Goal: Task Accomplishment & Management: Manage account settings

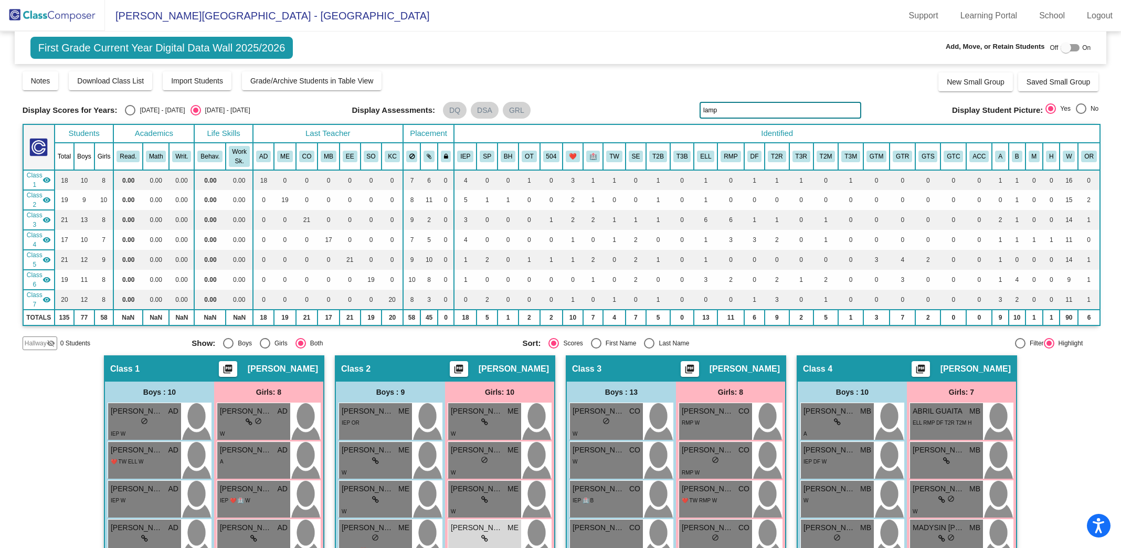
scroll to position [298, 0]
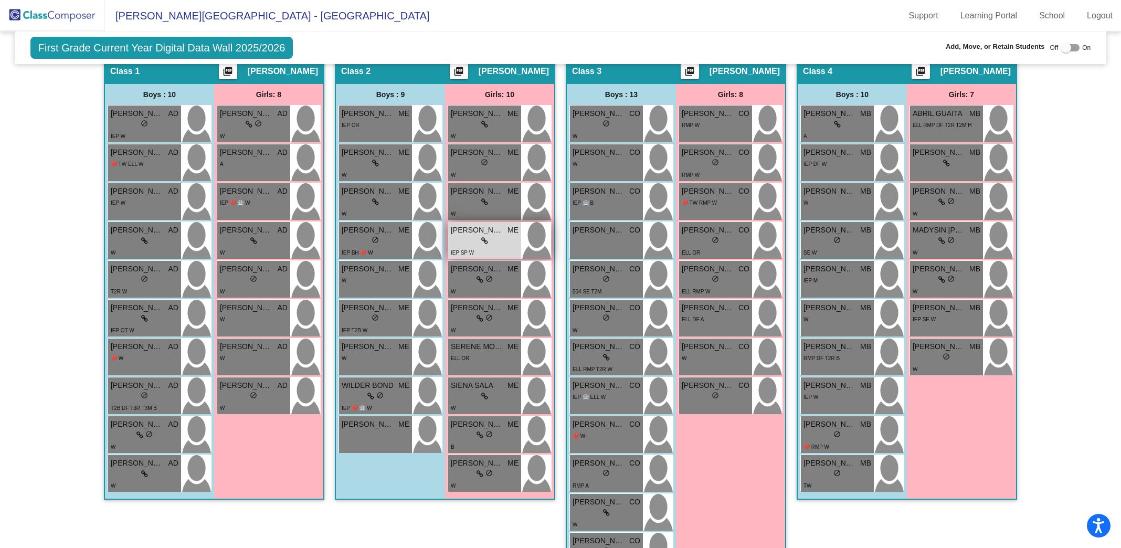
click at [480, 247] on div "IEP SP W" at bounding box center [485, 252] width 68 height 11
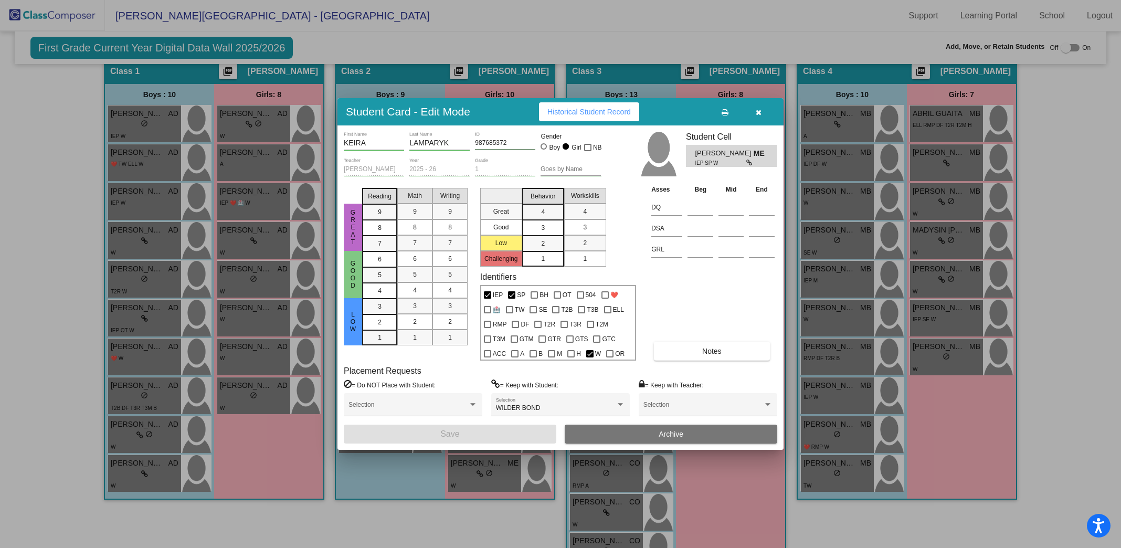
click at [581, 112] on span "Historical Student Record" at bounding box center [588, 112] width 83 height 8
click at [760, 111] on icon "button" at bounding box center [759, 112] width 6 height 7
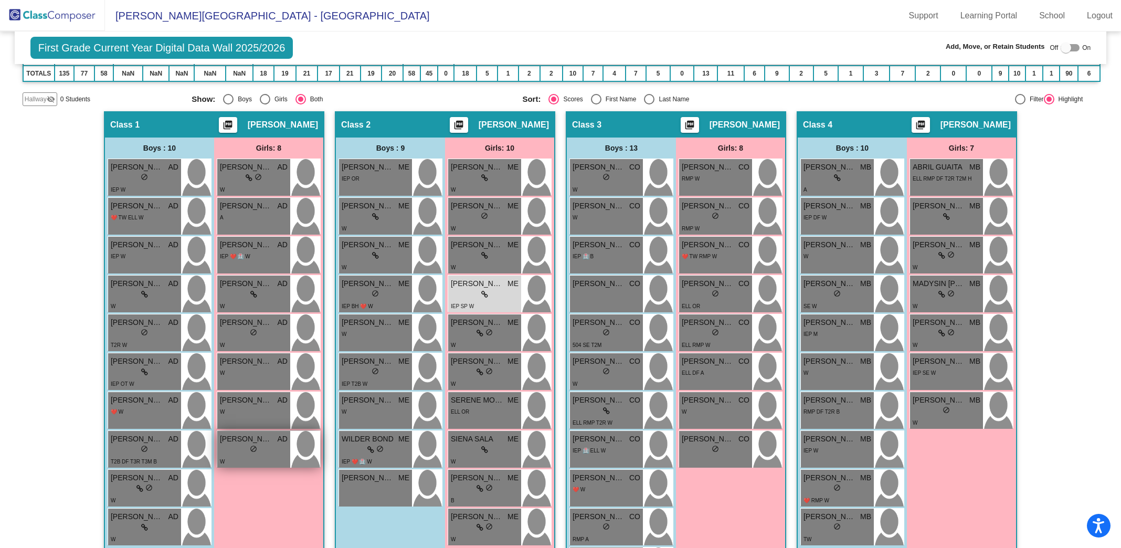
scroll to position [0, 0]
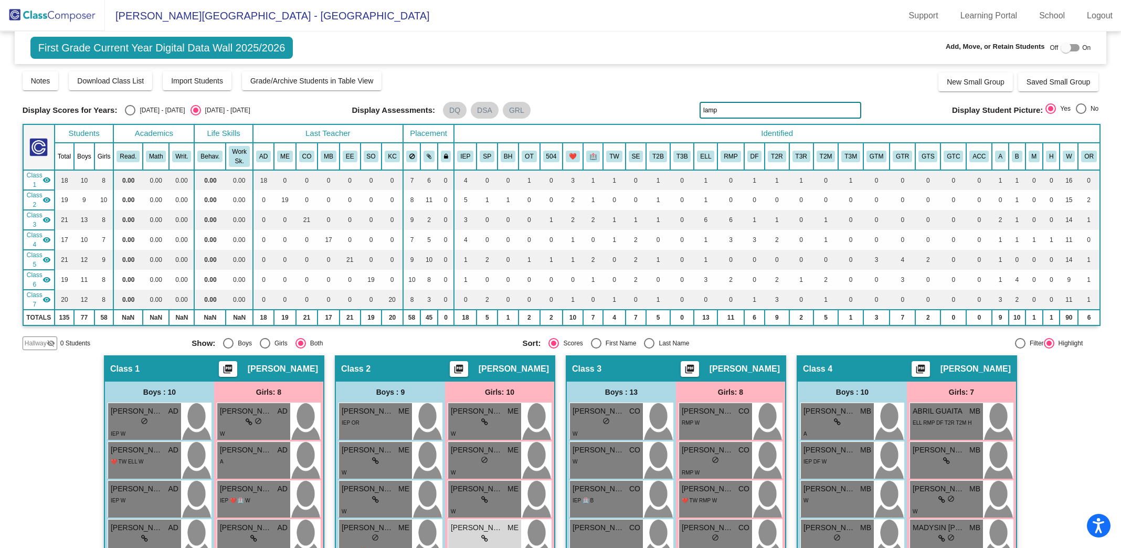
drag, startPoint x: 719, startPoint y: 107, endPoint x: 568, endPoint y: 84, distance: 153.3
click at [569, 87] on div "Display Scores for Years: [DATE] - [DATE] [DATE] - [DATE] Grade/Archive Student…" at bounding box center [561, 210] width 1076 height 280
type input "[PERSON_NAME]"
click at [69, 13] on img at bounding box center [52, 15] width 105 height 31
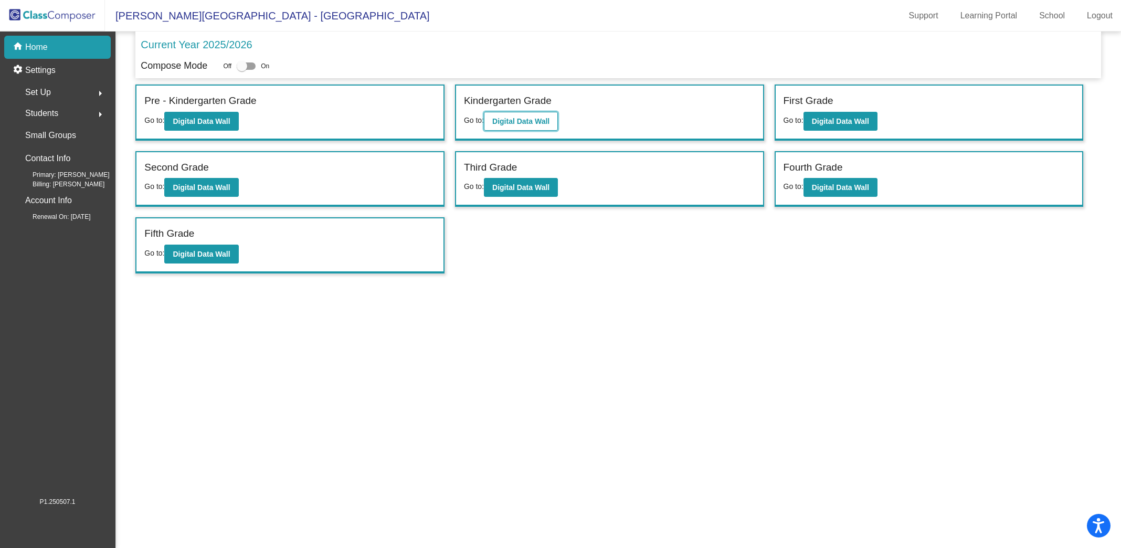
click at [540, 120] on b "Digital Data Wall" at bounding box center [520, 121] width 57 height 8
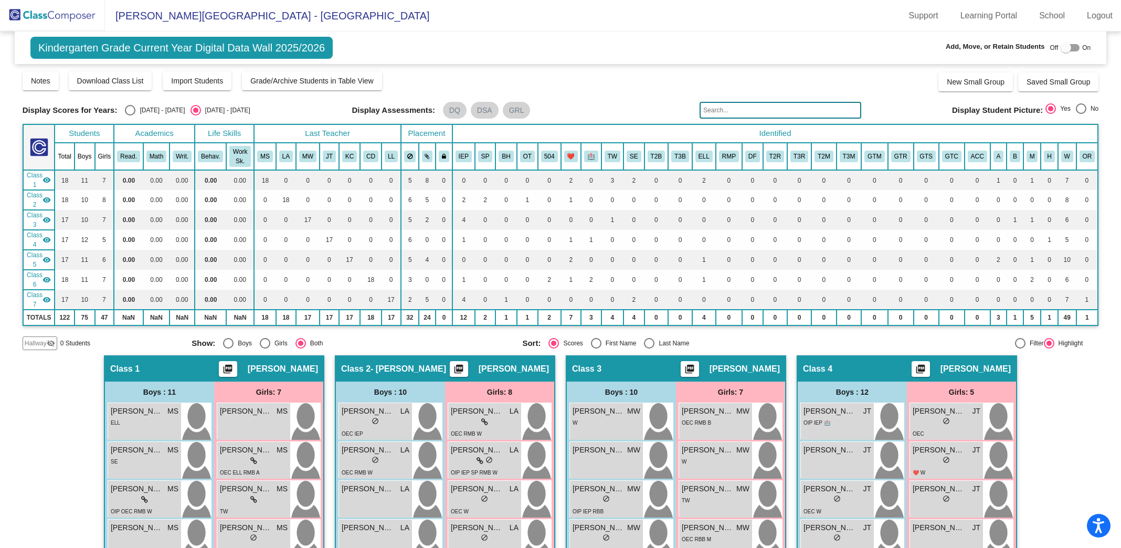
click at [725, 112] on input "text" at bounding box center [780, 110] width 162 height 17
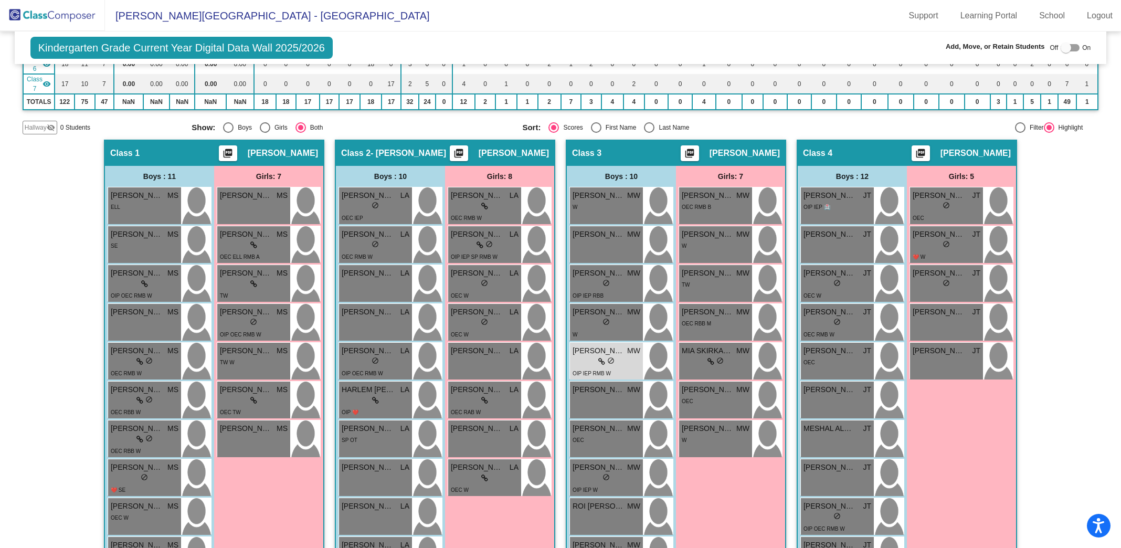
scroll to position [219, 0]
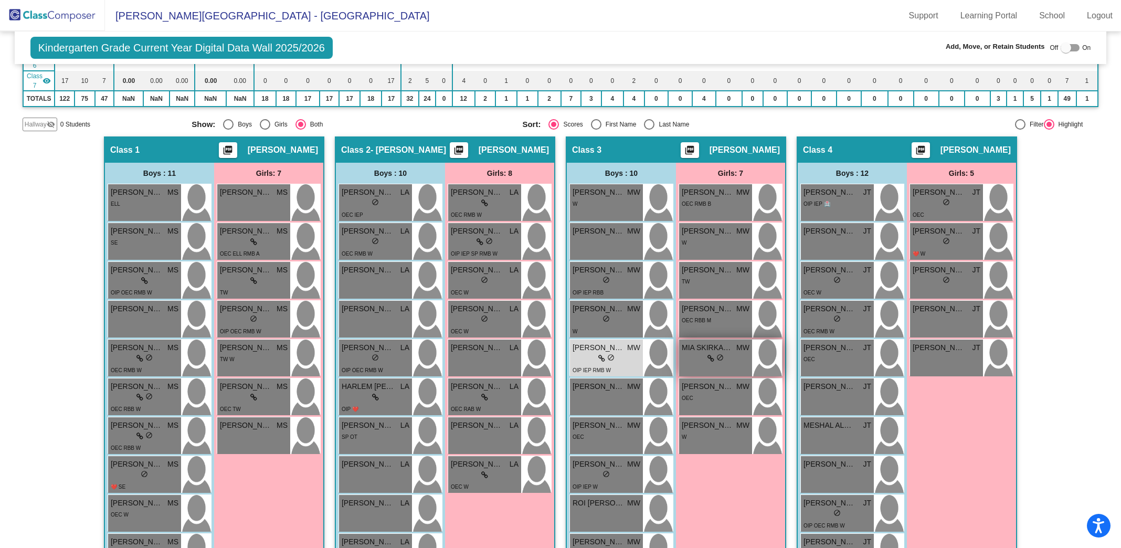
click at [725, 353] on div "lock do_not_disturb_alt" at bounding box center [716, 358] width 68 height 11
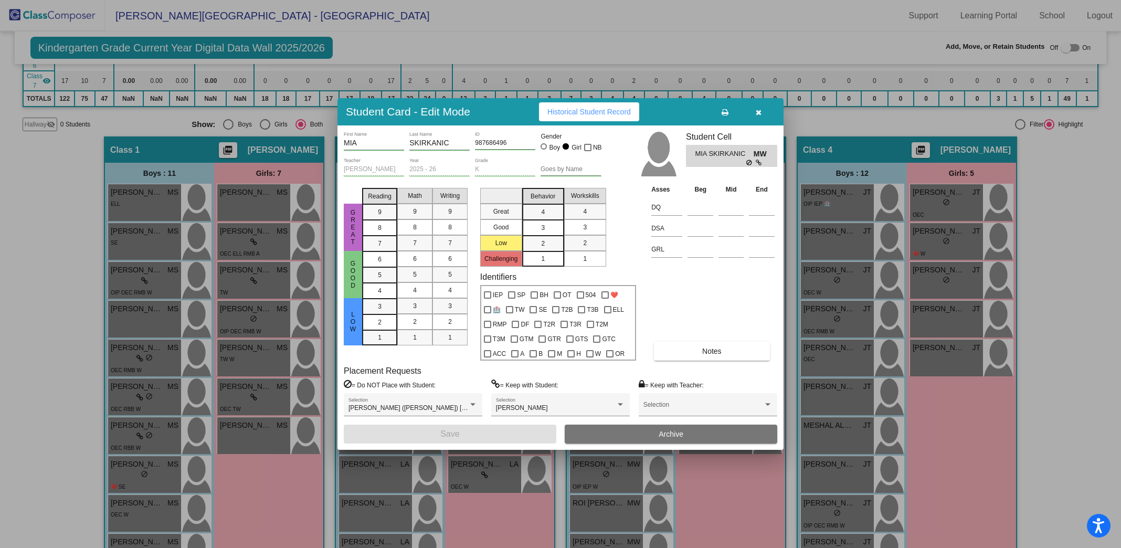
click at [758, 113] on icon "button" at bounding box center [759, 112] width 6 height 7
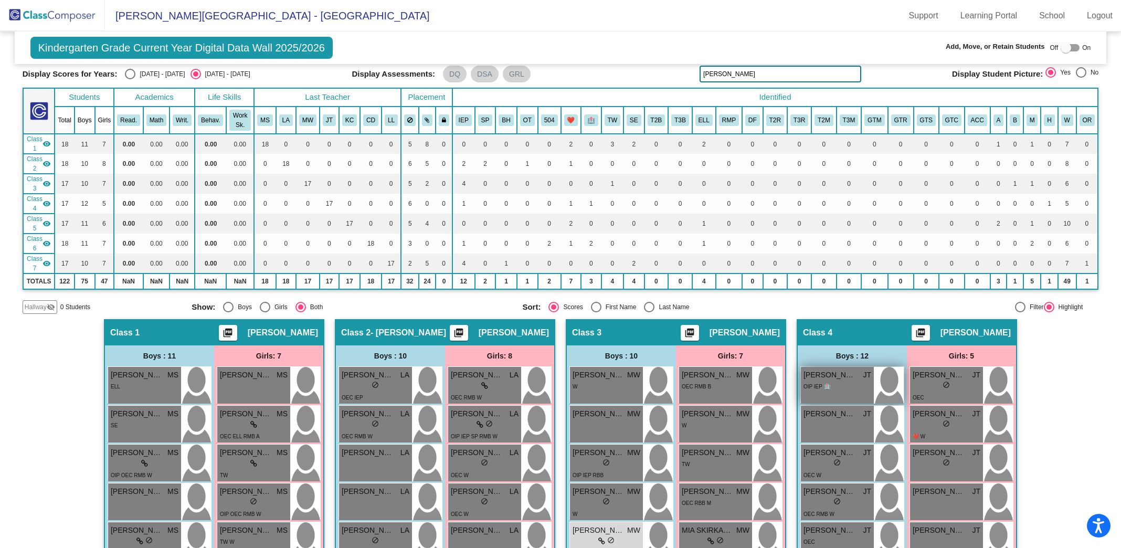
scroll to position [0, 0]
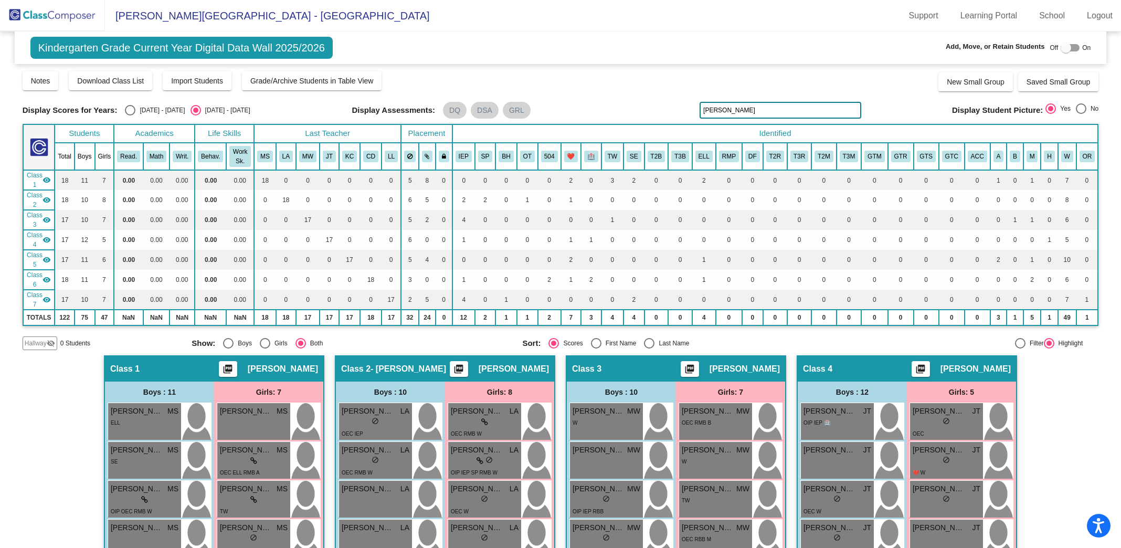
drag, startPoint x: 740, startPoint y: 107, endPoint x: 685, endPoint y: 90, distance: 57.8
click at [685, 90] on div "Display Scores for Years: [DATE] - [DATE] [DATE] - [DATE] Grade/Archive Student…" at bounding box center [561, 210] width 1076 height 280
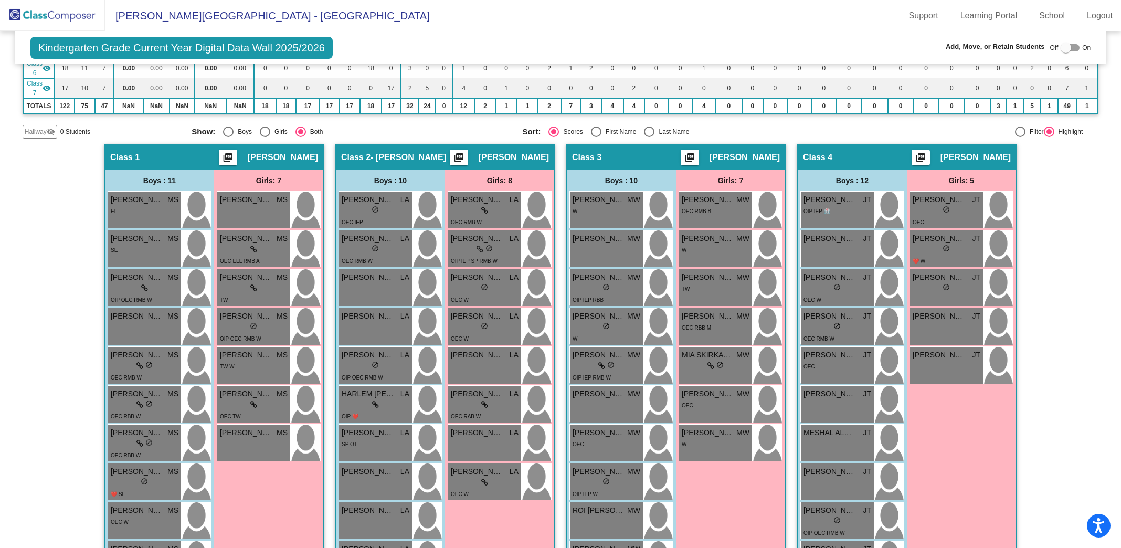
scroll to position [280, 0]
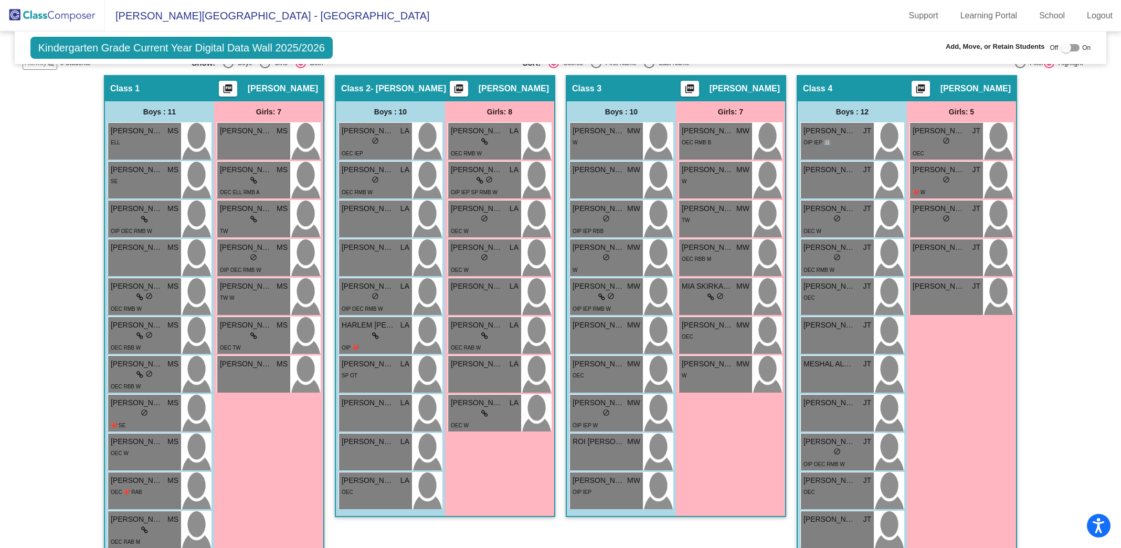
type input "bond"
click at [55, 16] on img at bounding box center [52, 15] width 105 height 31
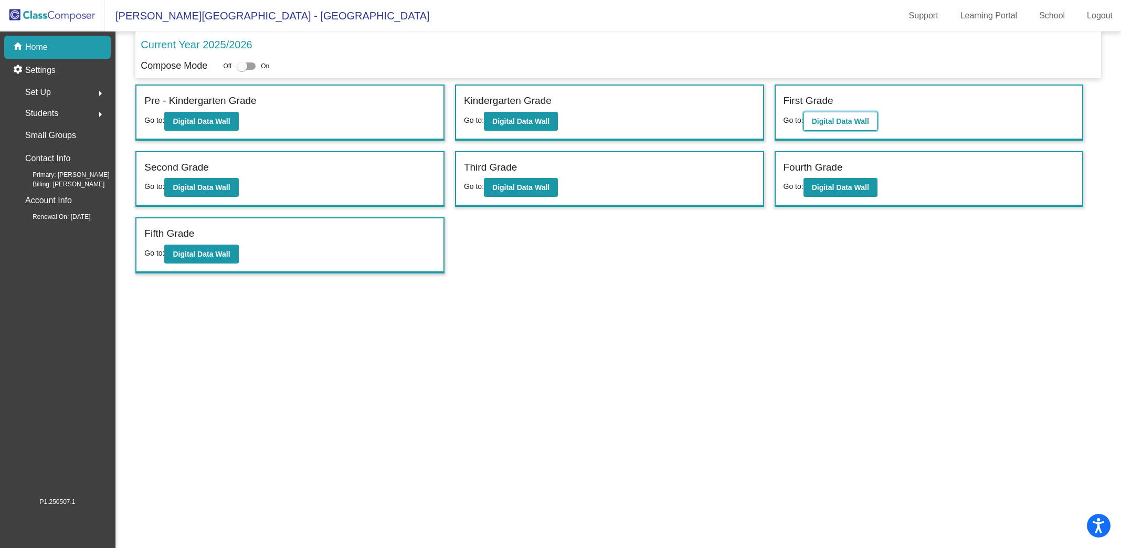
click at [824, 121] on b "Digital Data Wall" at bounding box center [840, 121] width 57 height 8
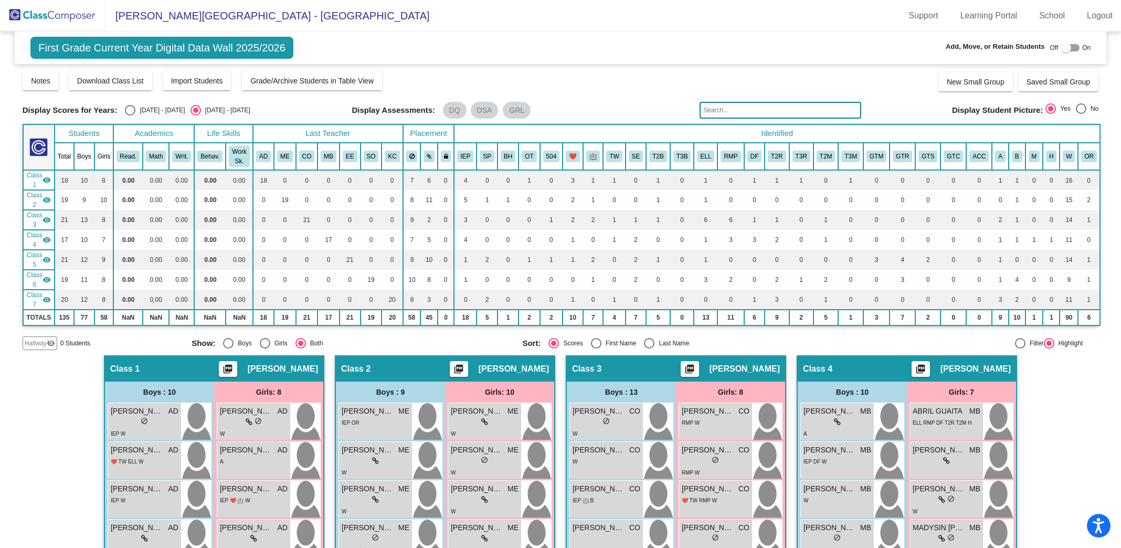
click at [763, 107] on input "text" at bounding box center [780, 110] width 162 height 17
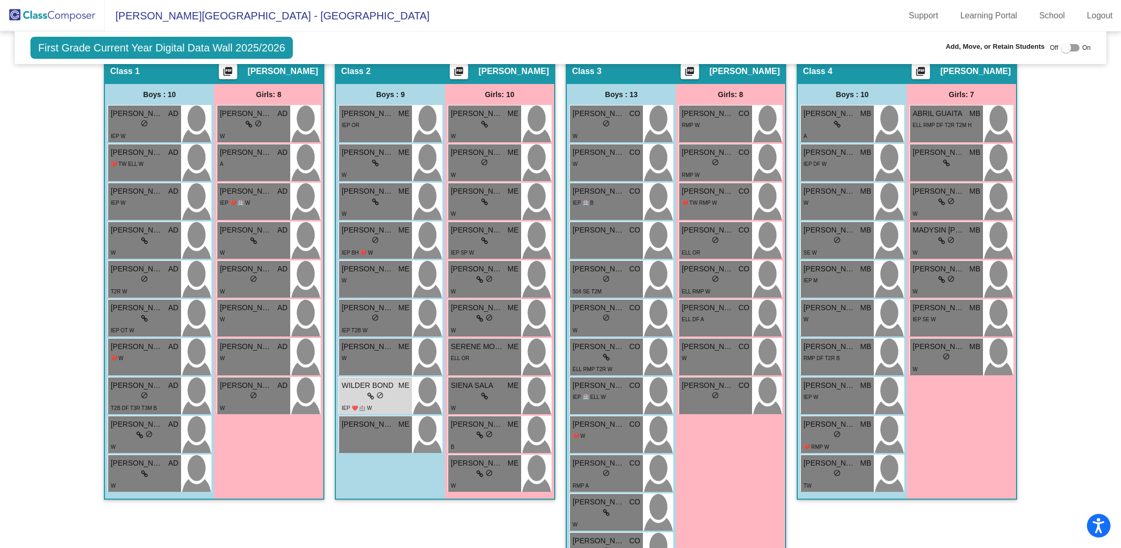
scroll to position [484, 0]
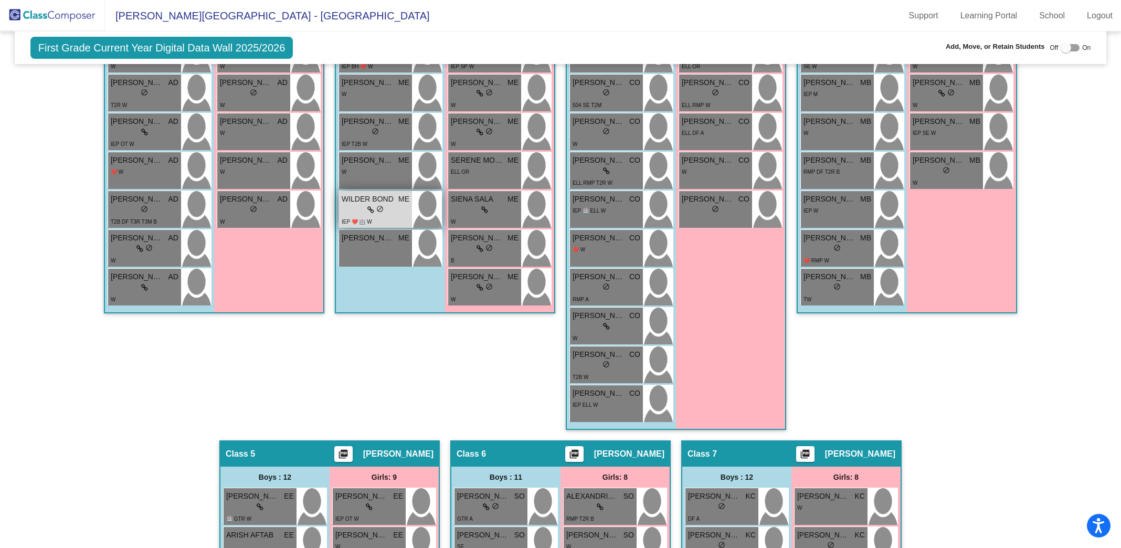
type input "bond"
click at [390, 205] on div "lock do_not_disturb_alt" at bounding box center [376, 210] width 68 height 11
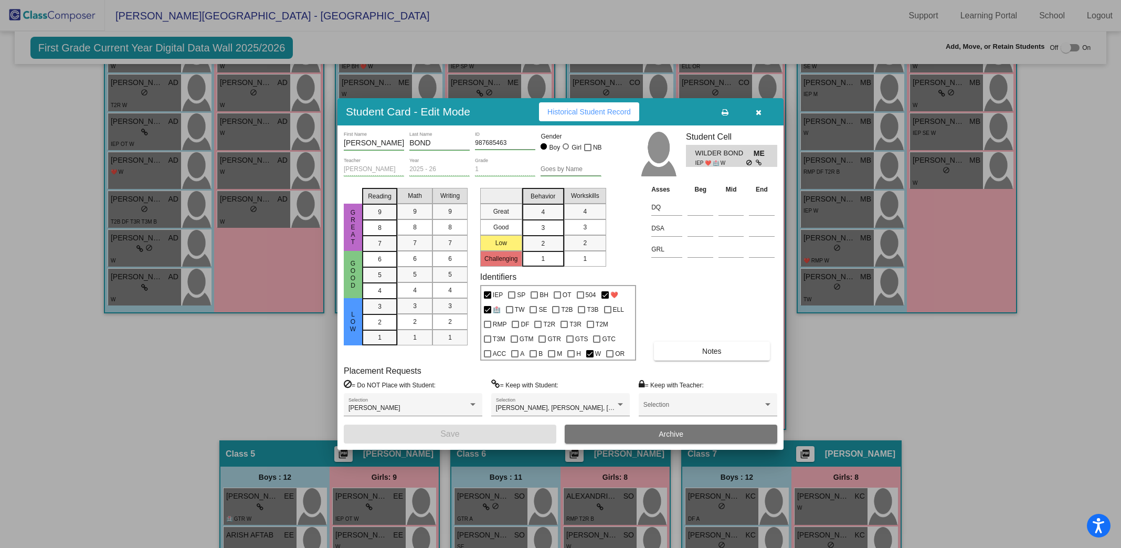
click at [606, 110] on span "Historical Student Record" at bounding box center [588, 112] width 83 height 8
click at [758, 112] on icon "button" at bounding box center [759, 112] width 6 height 7
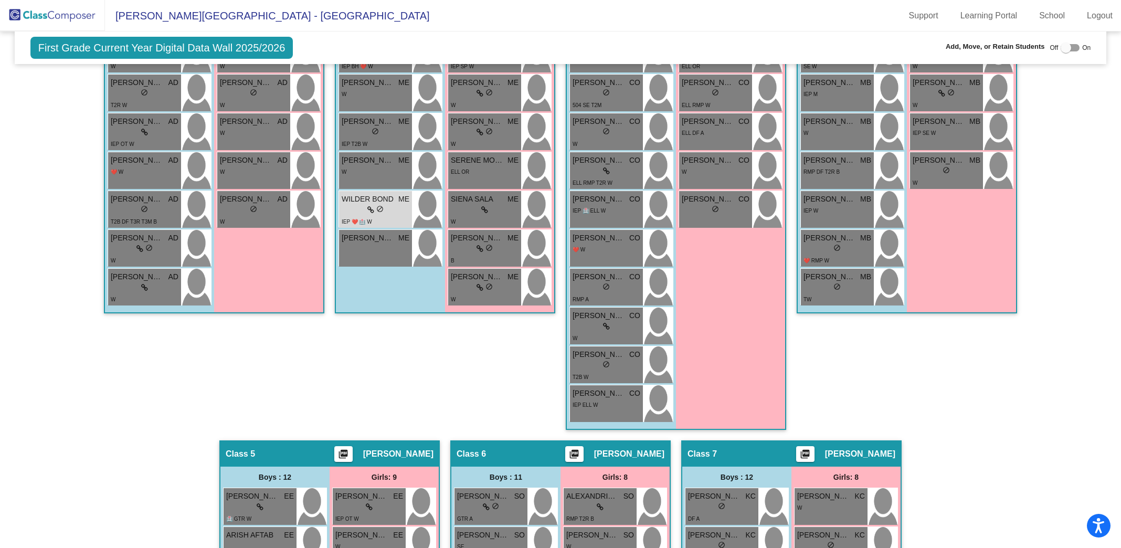
click at [84, 15] on img at bounding box center [52, 15] width 105 height 31
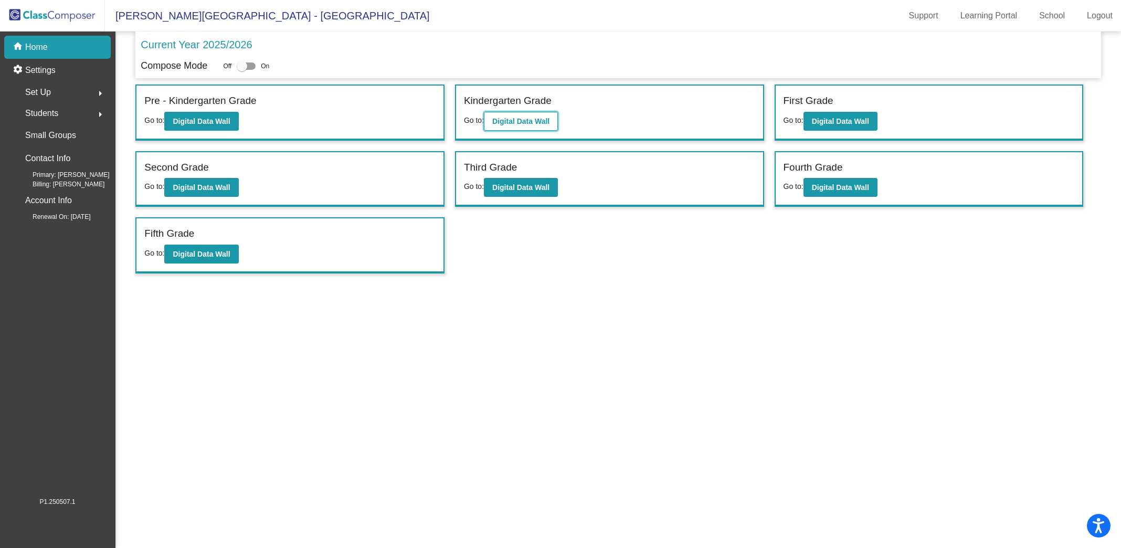
click at [525, 117] on b "Digital Data Wall" at bounding box center [520, 121] width 57 height 8
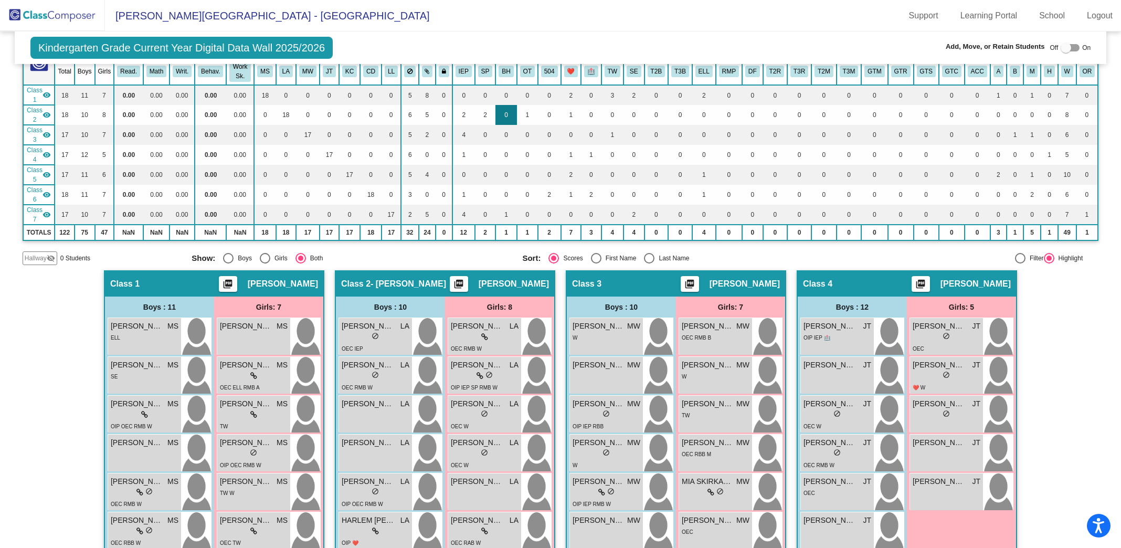
scroll to position [87, 0]
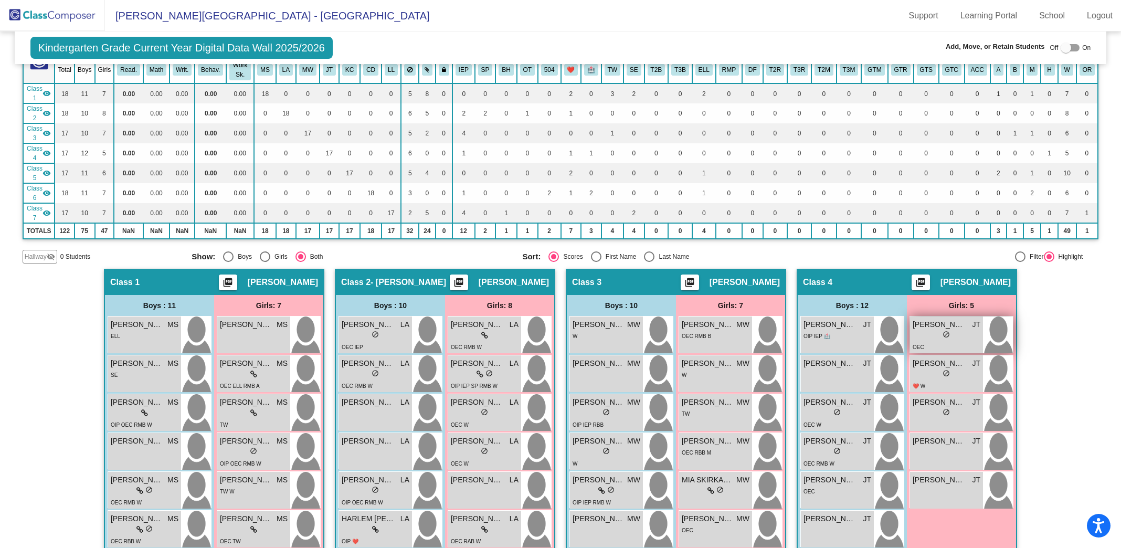
click at [918, 330] on div "lock do_not_disturb_alt" at bounding box center [946, 335] width 68 height 11
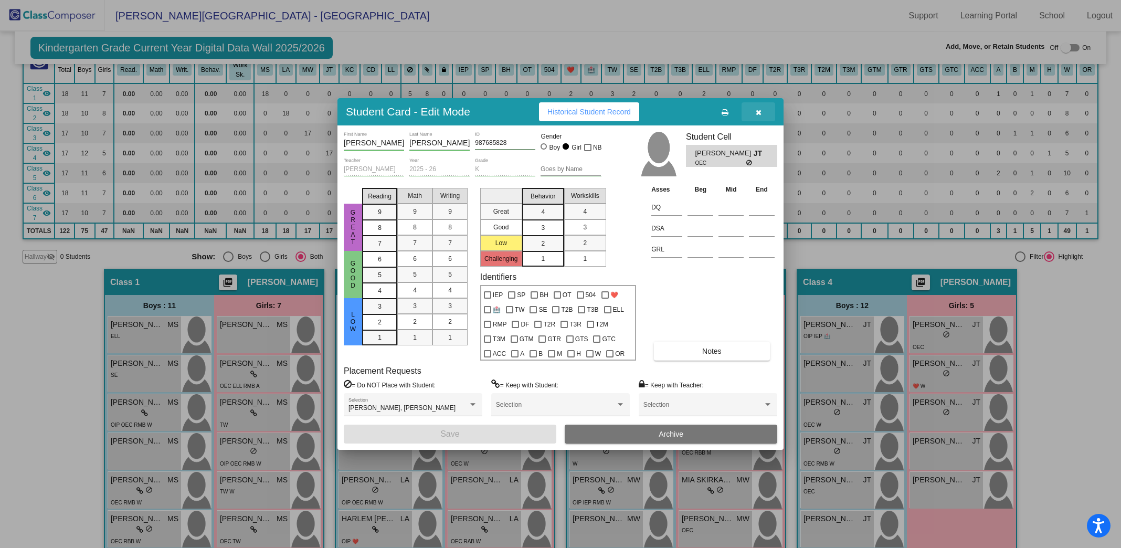
click at [762, 114] on button "button" at bounding box center [758, 111] width 34 height 19
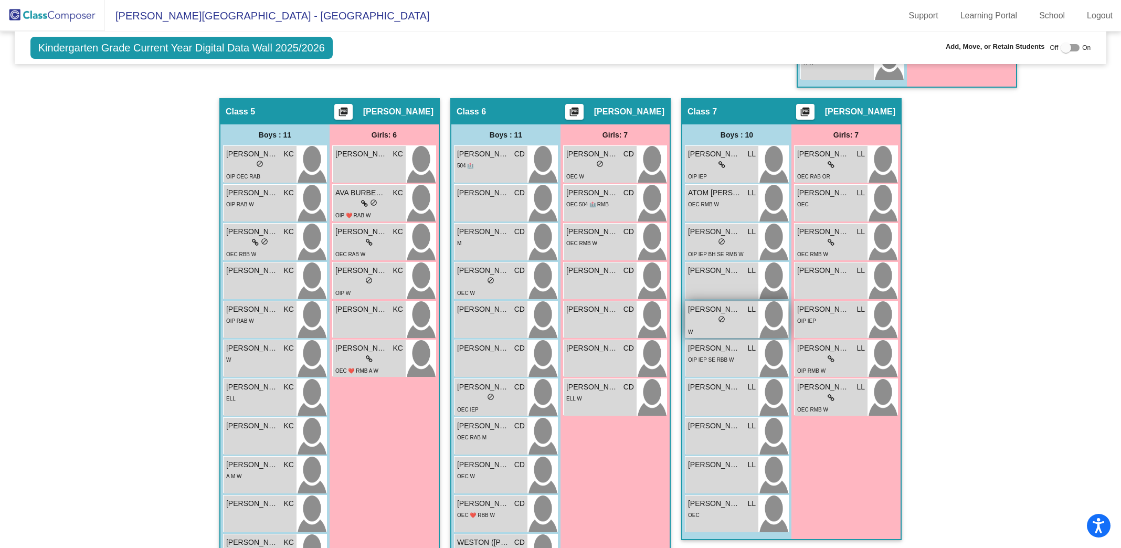
scroll to position [0, 0]
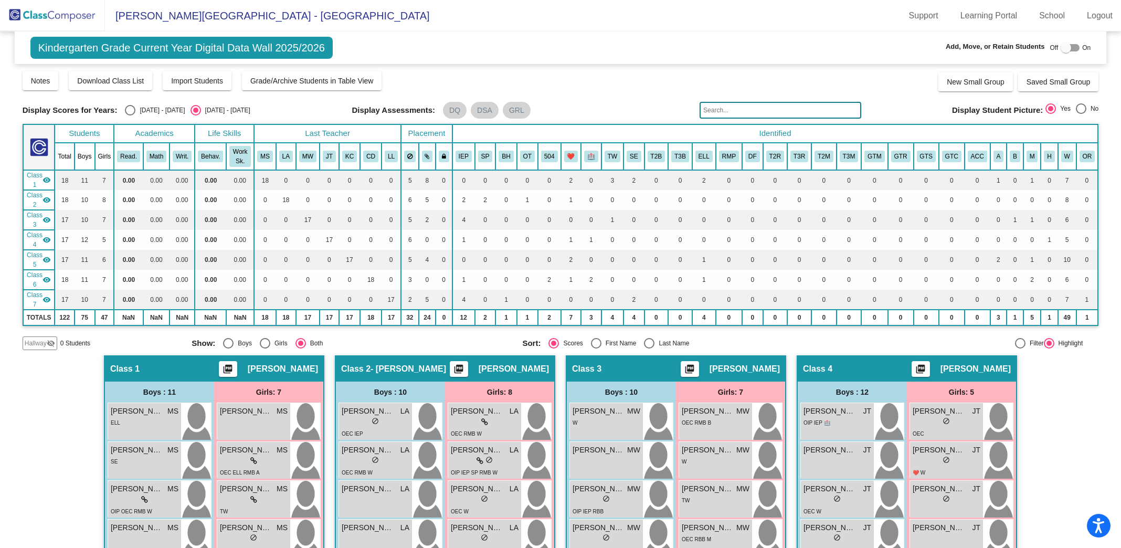
click at [738, 107] on input "text" at bounding box center [780, 110] width 162 height 17
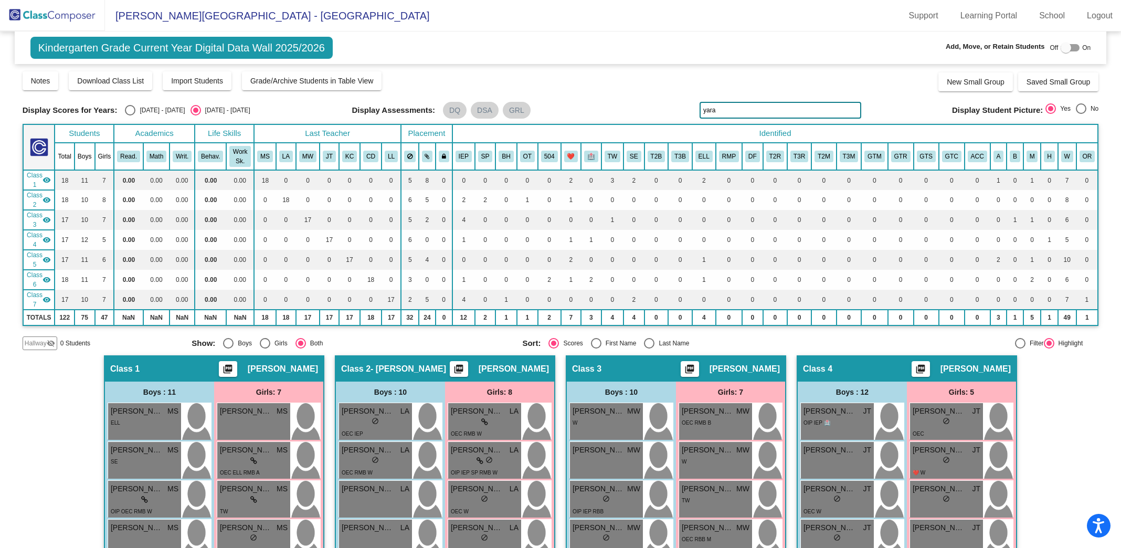
drag, startPoint x: 732, startPoint y: 109, endPoint x: 654, endPoint y: 79, distance: 83.7
click at [654, 79] on div "Display Scores for Years: [DATE] - [DATE] [DATE] - [DATE] Grade/Archive Student…" at bounding box center [561, 210] width 1076 height 280
drag, startPoint x: 731, startPoint y: 111, endPoint x: 593, endPoint y: 63, distance: 146.2
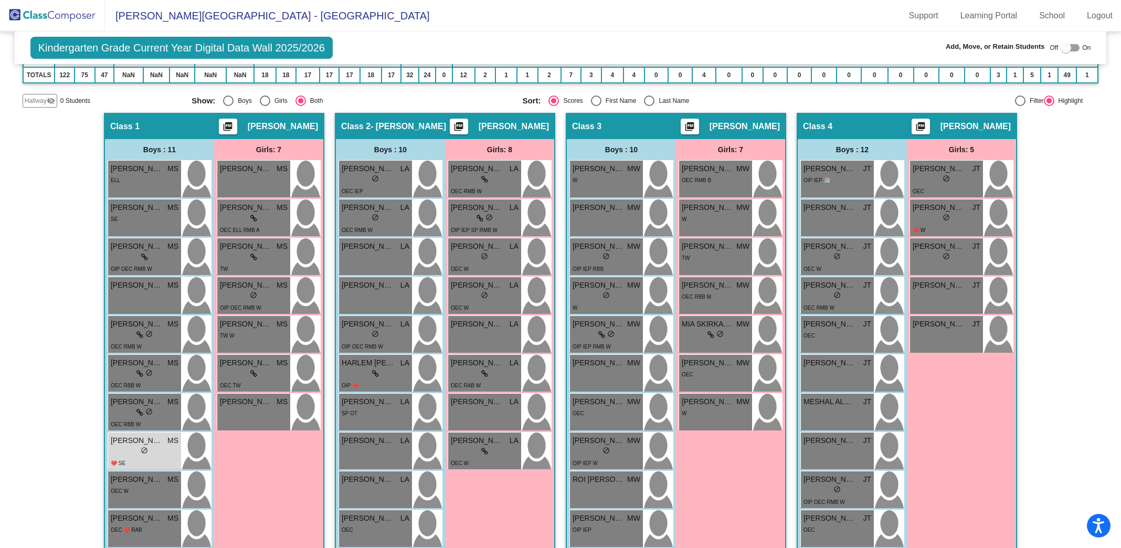
scroll to position [241, 0]
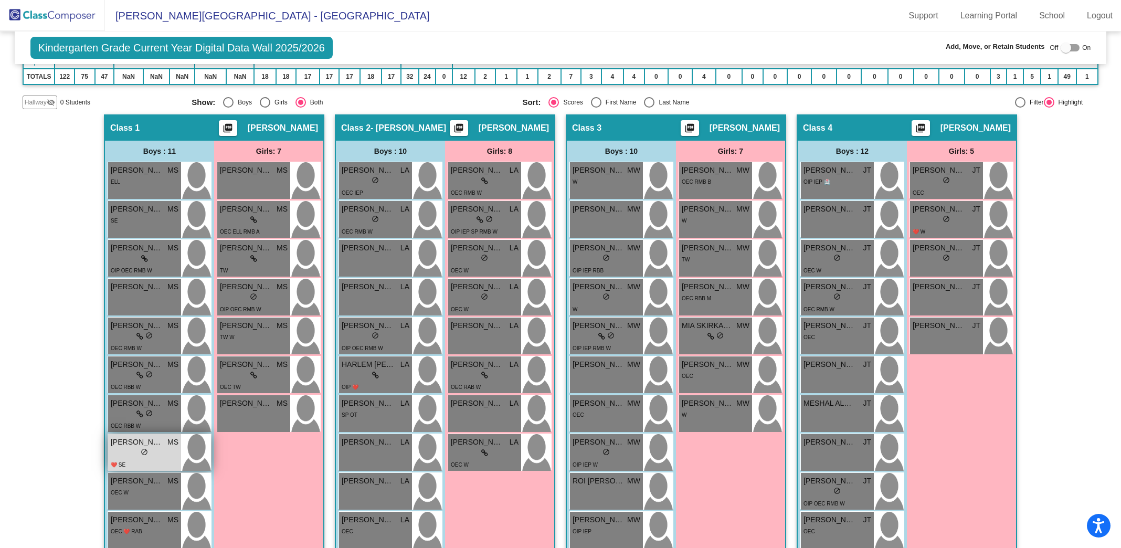
type input "[PERSON_NAME]"
click at [144, 459] on div "❤️ SE" at bounding box center [145, 464] width 68 height 11
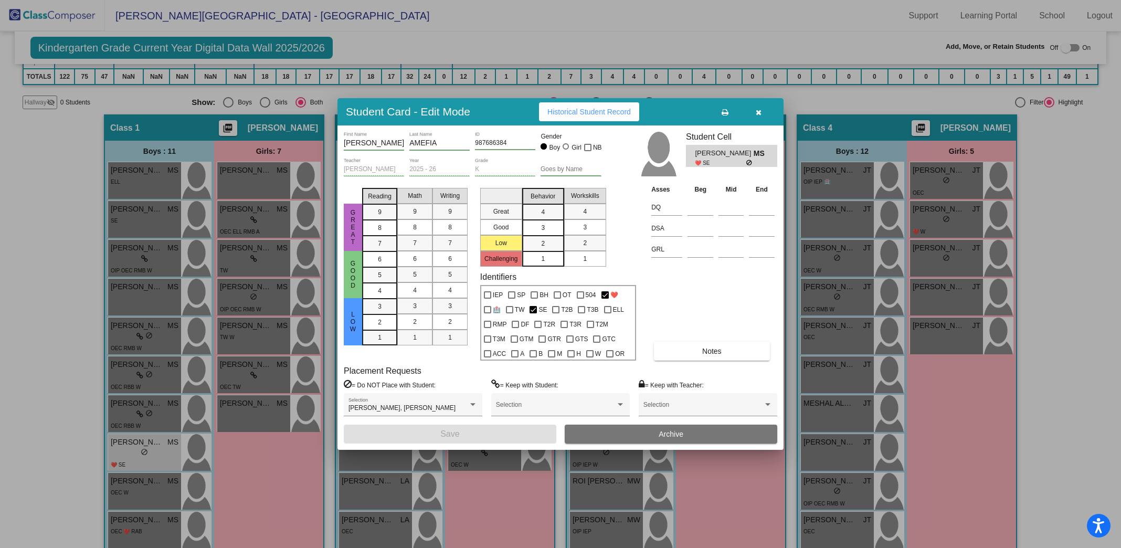
click at [757, 115] on icon "button" at bounding box center [759, 112] width 6 height 7
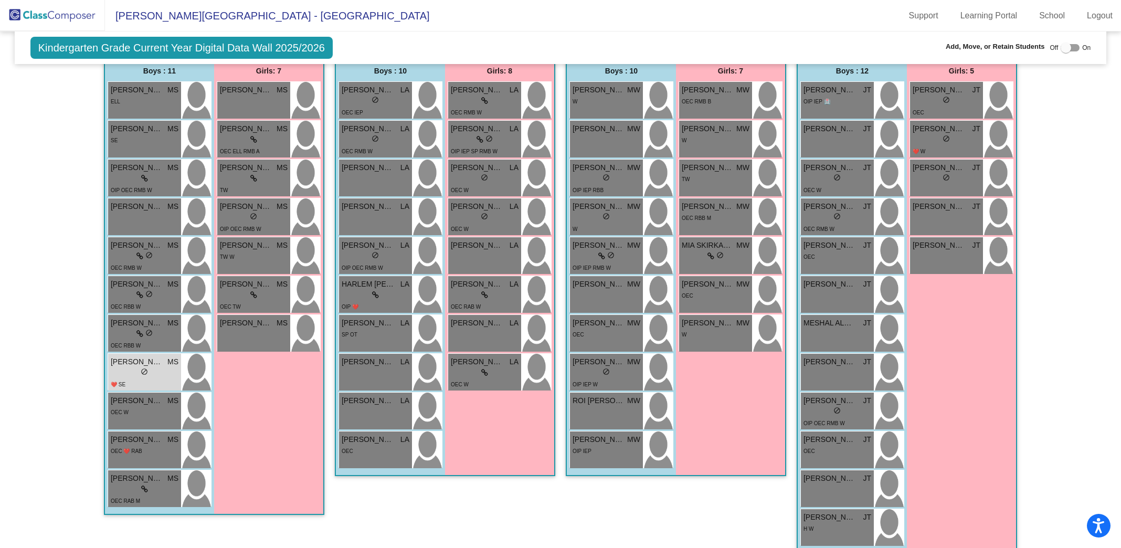
scroll to position [320, 0]
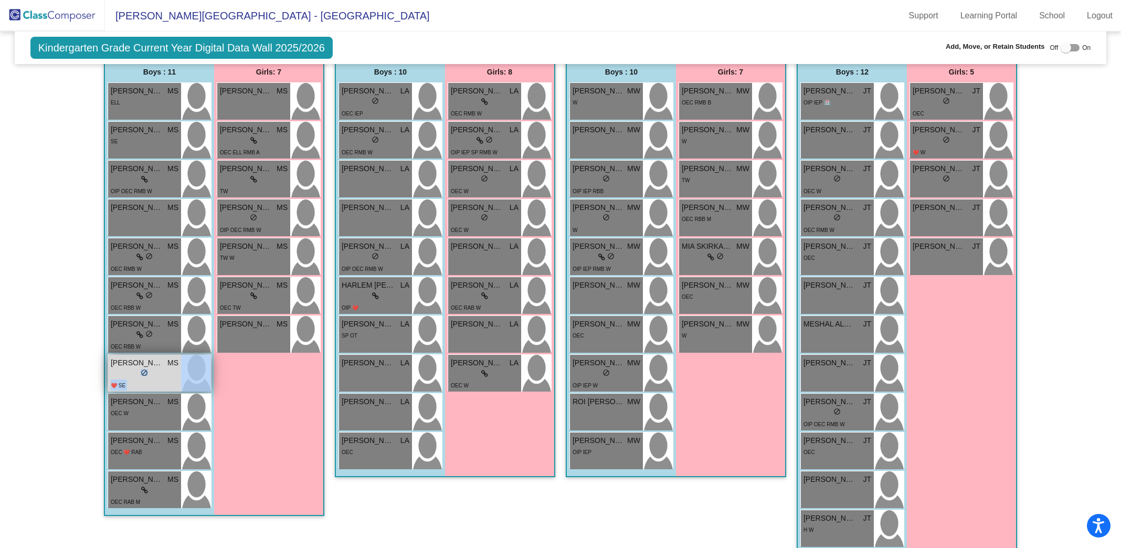
drag, startPoint x: 133, startPoint y: 329, endPoint x: 197, endPoint y: 336, distance: 63.9
click at [197, 355] on div "[PERSON_NAME] MS lock do_not_disturb_alt ❤️ SE" at bounding box center [159, 373] width 103 height 37
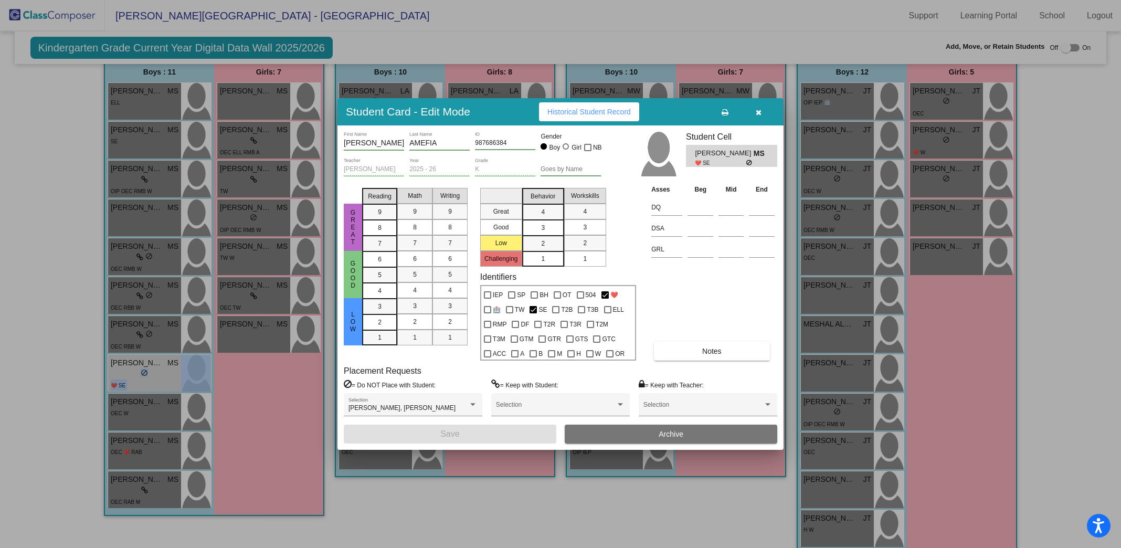
click at [761, 111] on icon "button" at bounding box center [759, 112] width 6 height 7
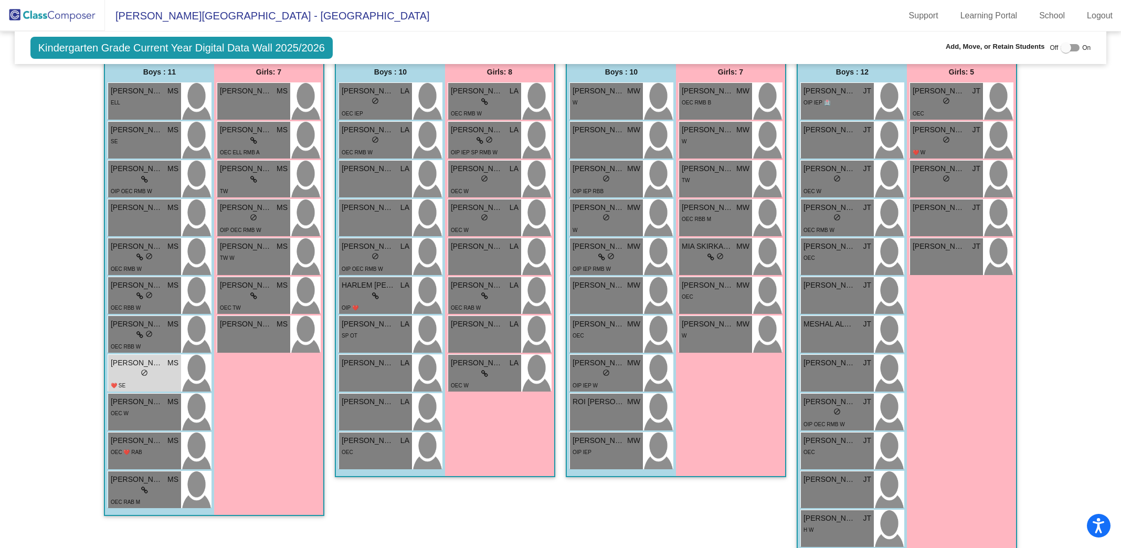
click at [1068, 47] on div at bounding box center [1069, 47] width 19 height 7
checkbox input "true"
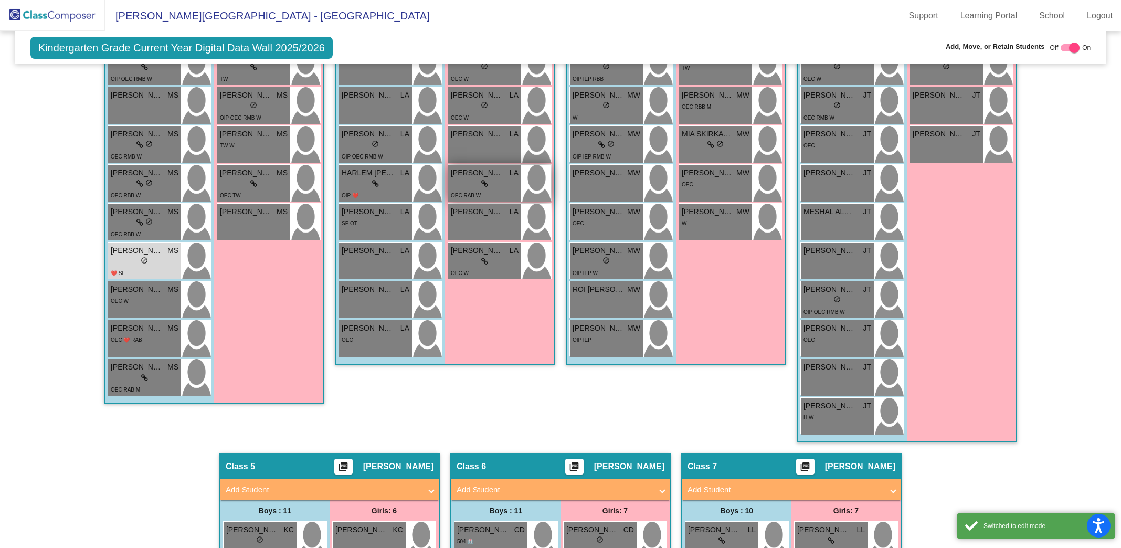
scroll to position [458, 0]
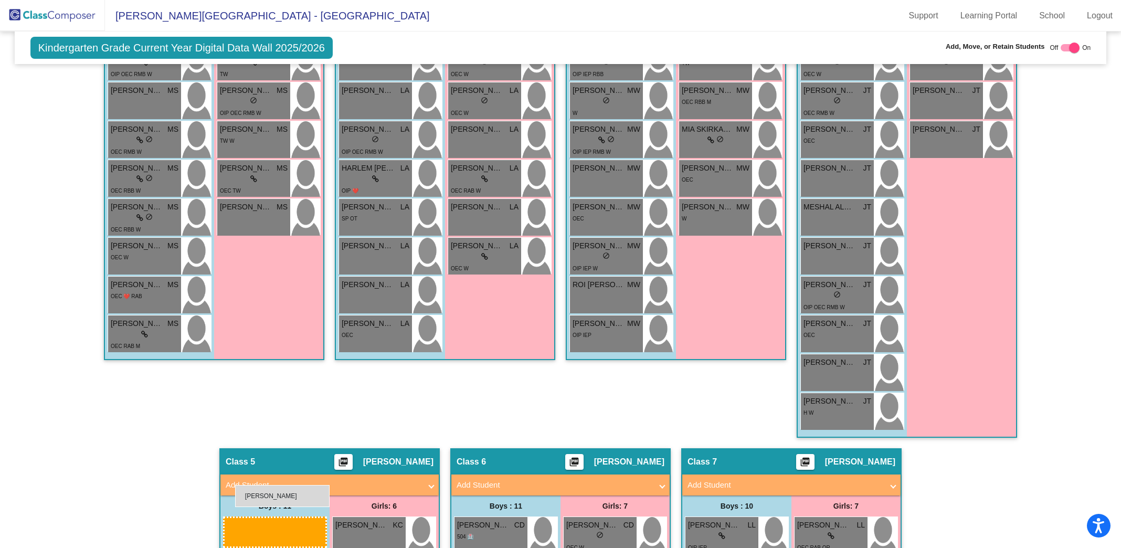
drag, startPoint x: 151, startPoint y: 208, endPoint x: 235, endPoint y: 485, distance: 289.6
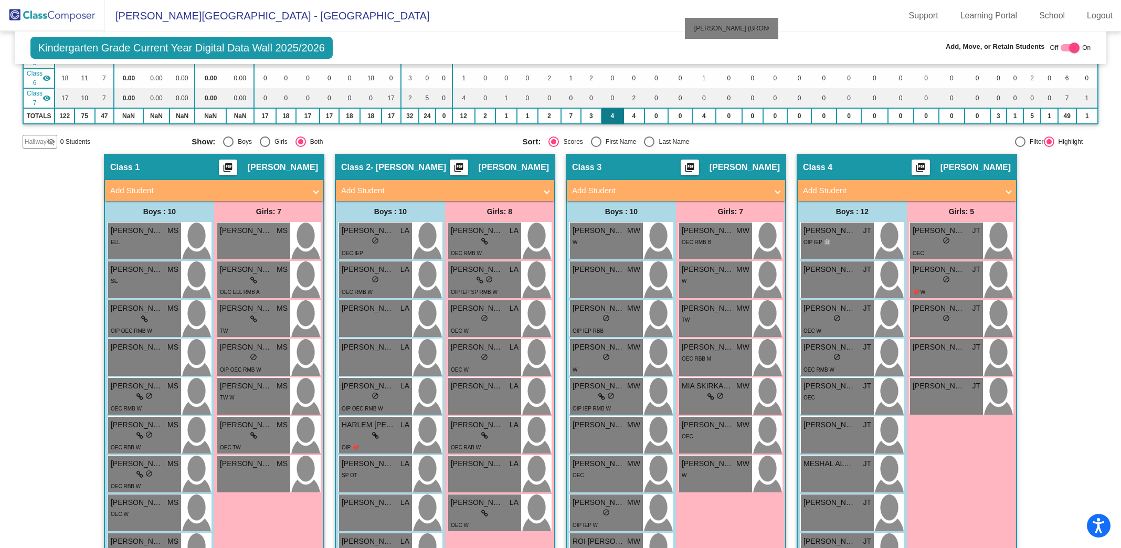
scroll to position [181, 0]
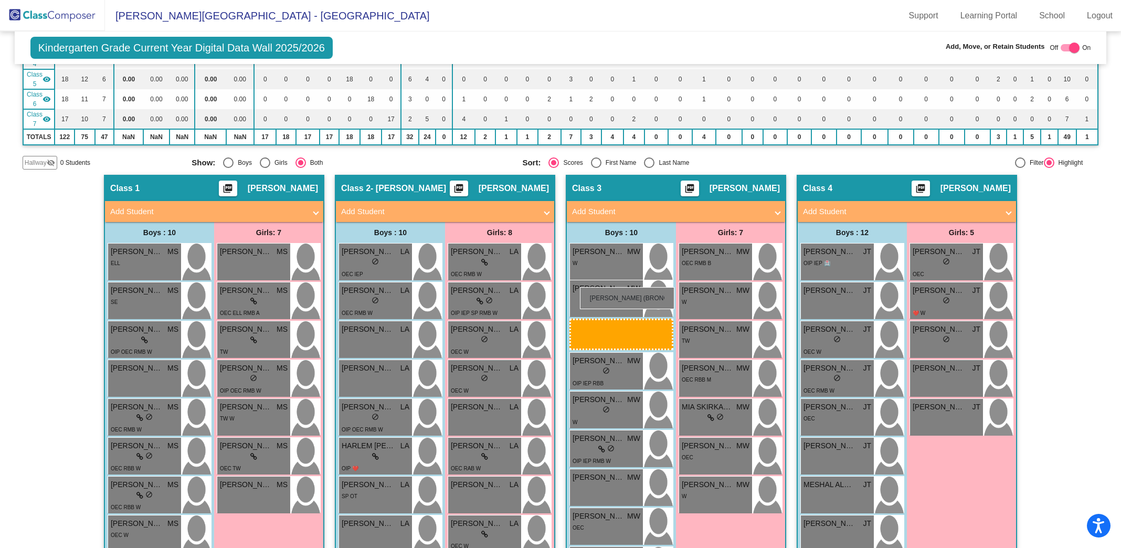
drag, startPoint x: 279, startPoint y: 289, endPoint x: 579, endPoint y: 286, distance: 300.7
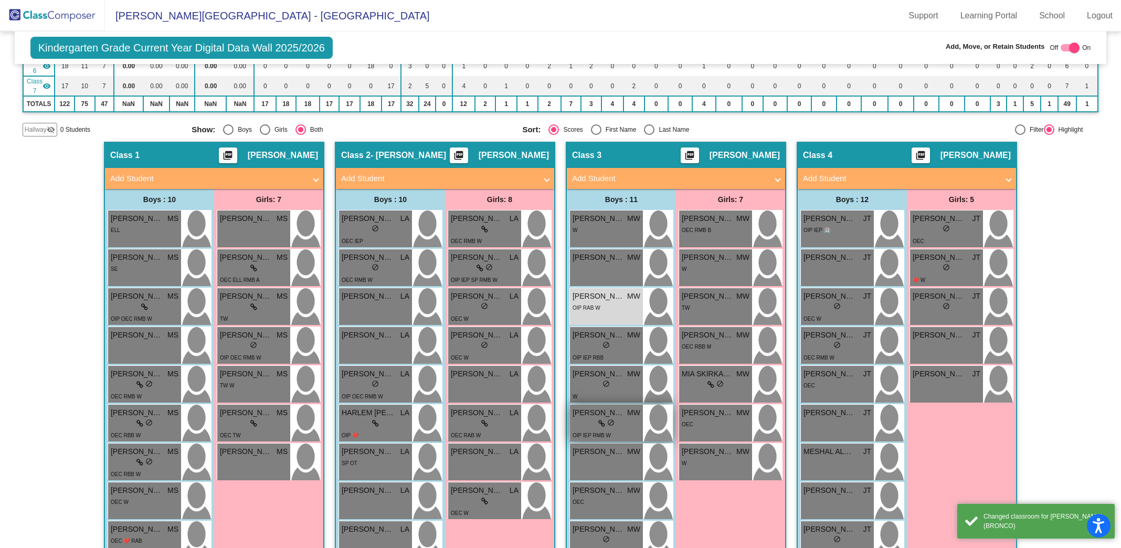
scroll to position [215, 0]
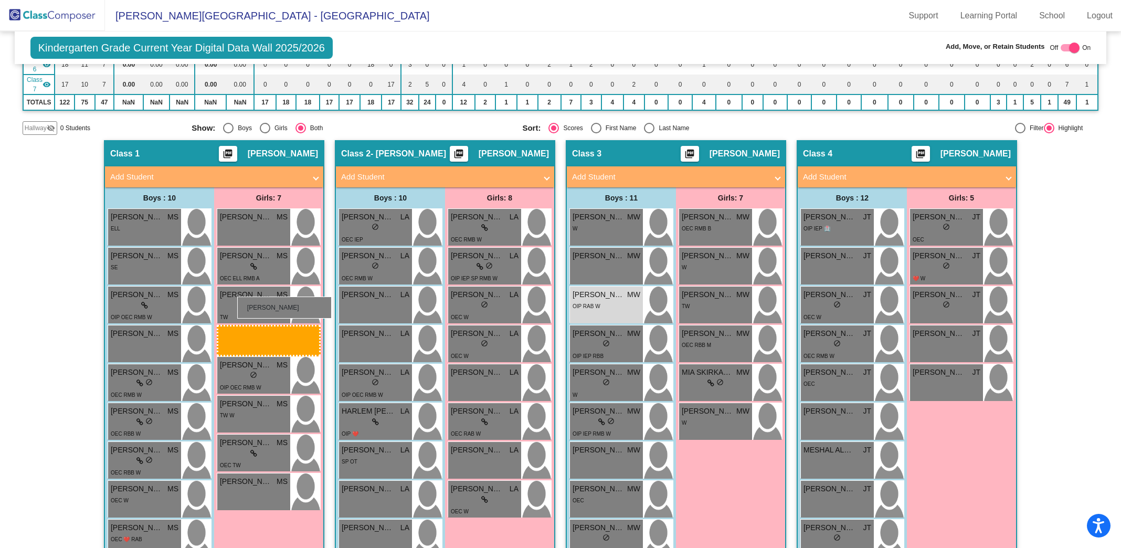
drag, startPoint x: 709, startPoint y: 386, endPoint x: 233, endPoint y: 298, distance: 484.0
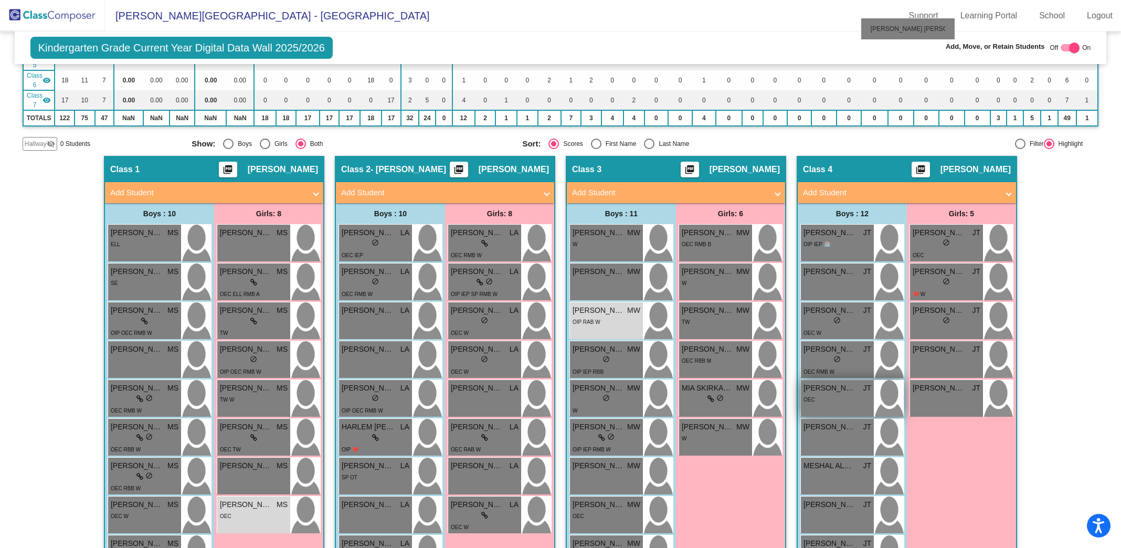
scroll to position [197, 0]
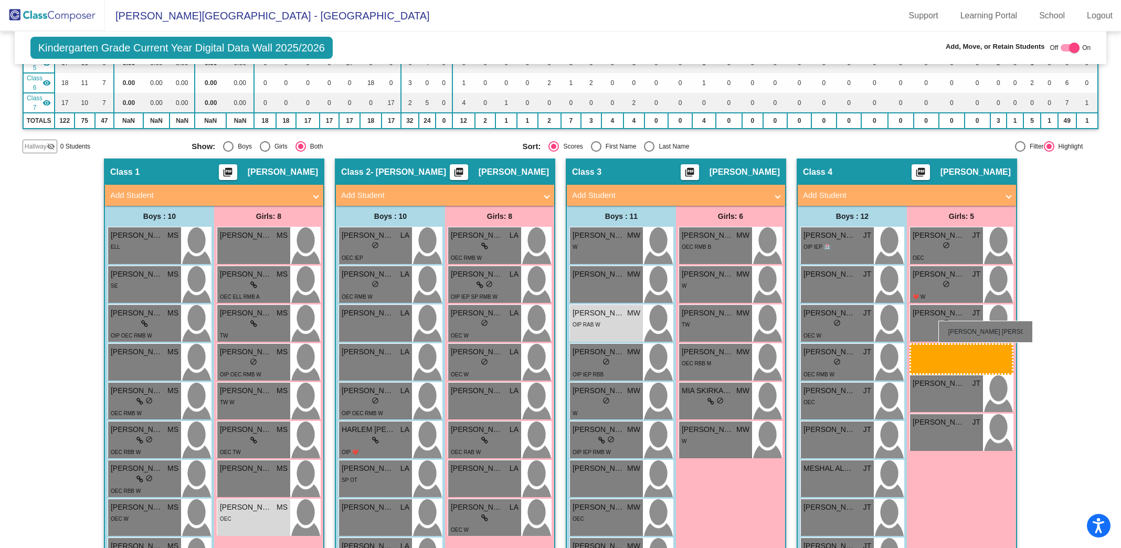
drag, startPoint x: 353, startPoint y: 262, endPoint x: 932, endPoint y: 321, distance: 582.7
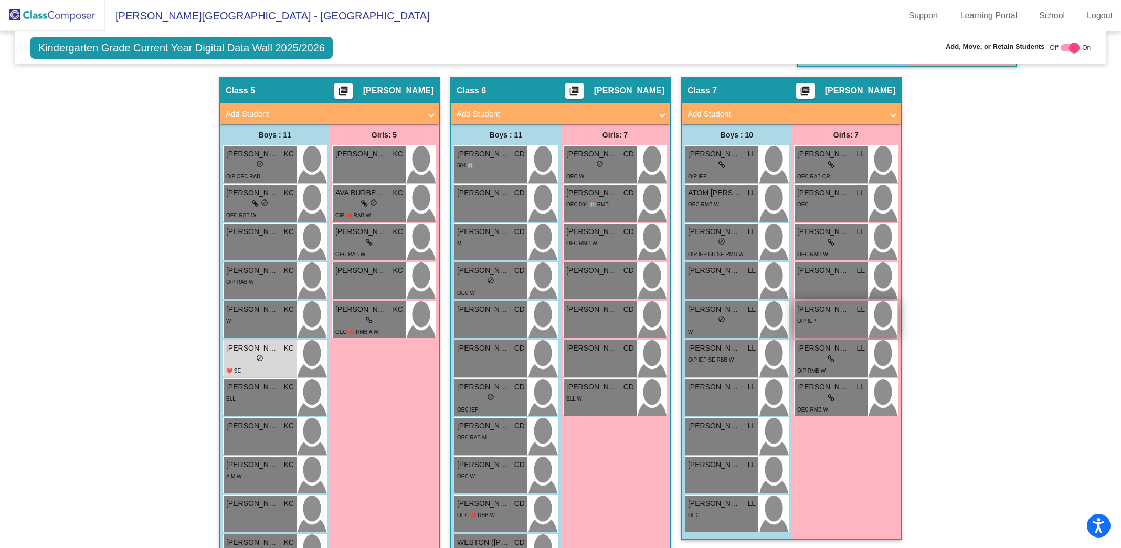
scroll to position [0, 0]
